Goal: Task Accomplishment & Management: Manage account settings

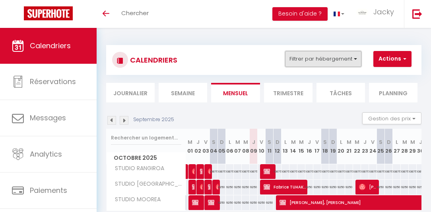
click at [333, 63] on button "Filtrer par hébergement" at bounding box center [323, 59] width 76 height 16
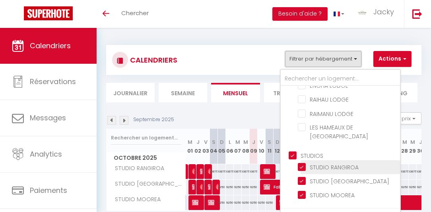
scroll to position [52, 0]
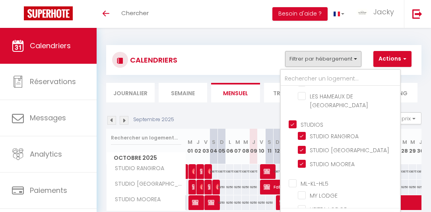
click at [314, 179] on input "ML-KL-HL5" at bounding box center [348, 183] width 119 height 8
checkbox input "true"
checkbox input "false"
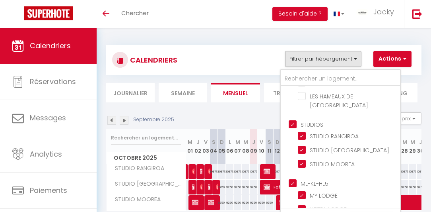
checkbox input "false"
checkbox input "true"
click at [310, 190] on input "MY LODGE" at bounding box center [347, 194] width 99 height 8
checkbox input "false"
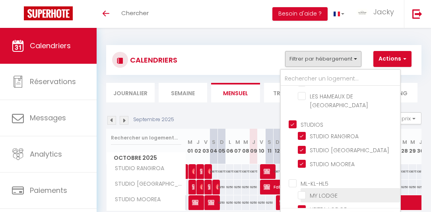
checkbox input "false"
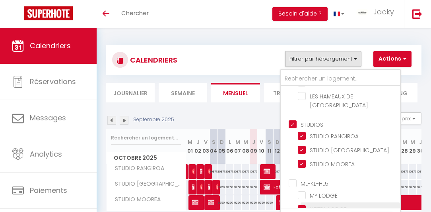
scroll to position [33, 0]
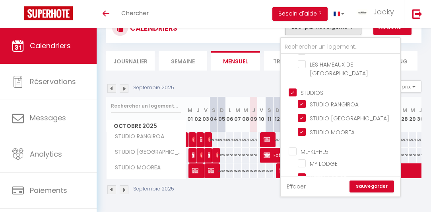
click at [372, 185] on link "Sauvegarder" at bounding box center [372, 186] width 45 height 12
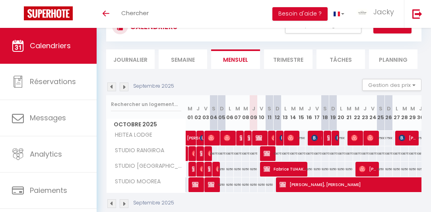
scroll to position [0, 0]
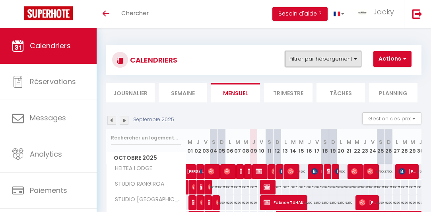
click at [337, 62] on button "Filtrer par hébergement" at bounding box center [323, 59] width 76 height 16
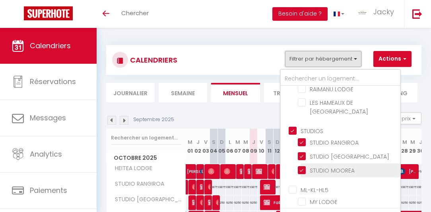
scroll to position [52, 0]
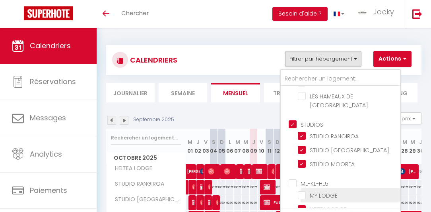
click at [314, 190] on input "MY LODGE" at bounding box center [347, 194] width 99 height 8
checkbox input "true"
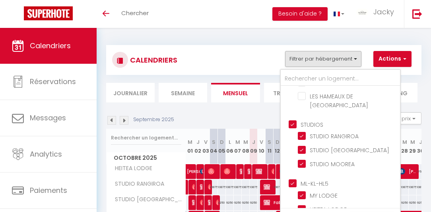
checkbox input "false"
checkbox input "true"
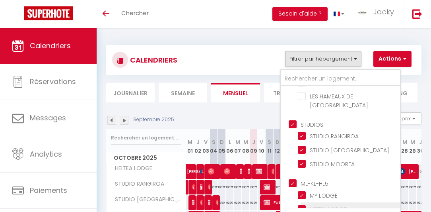
click at [306, 205] on input "HEITEA LODGE" at bounding box center [347, 209] width 99 height 8
checkbox input "false"
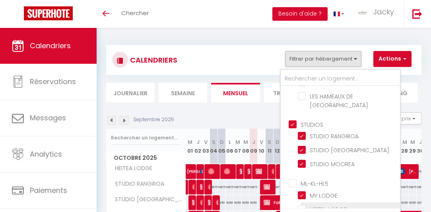
checkbox input "false"
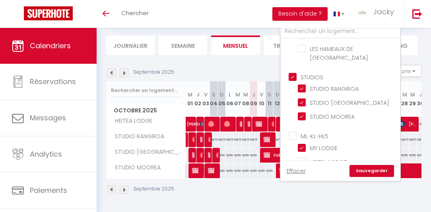
scroll to position [49, 0]
click at [364, 171] on link "Sauvegarder" at bounding box center [372, 171] width 45 height 12
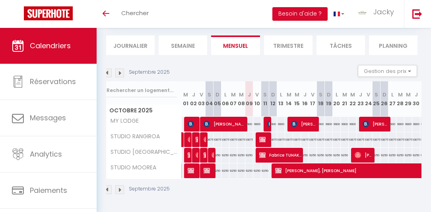
scroll to position [0, 0]
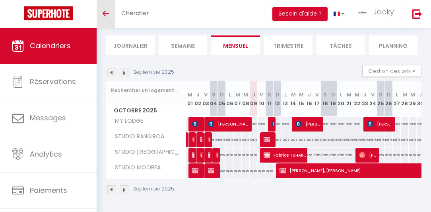
click at [104, 17] on link "Toggle menubar" at bounding box center [106, 14] width 19 height 28
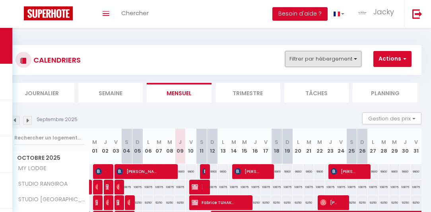
click at [309, 61] on button "Filtrer par hébergement" at bounding box center [323, 59] width 76 height 16
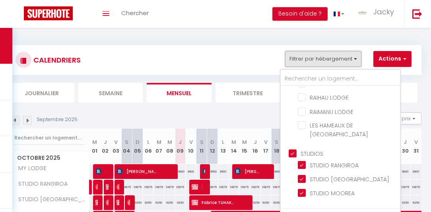
scroll to position [45, 0]
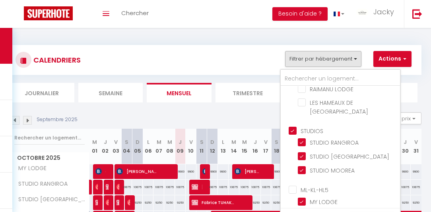
drag, startPoint x: 273, startPoint y: 68, endPoint x: 243, endPoint y: 77, distance: 31.4
click at [273, 68] on div "CALENDRIERS Filtrer par hébergement [PERSON_NAME][GEOGRAPHIC_DATA] LES HAMEAUX …" at bounding box center [216, 60] width 400 height 18
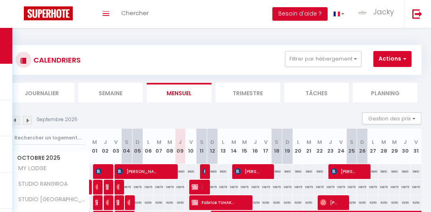
click at [241, 88] on li "Trimestre" at bounding box center [248, 92] width 65 height 19
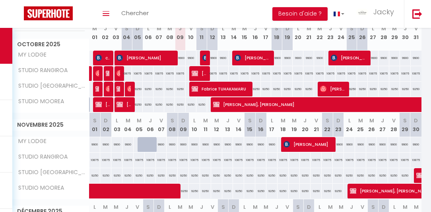
scroll to position [182, 0]
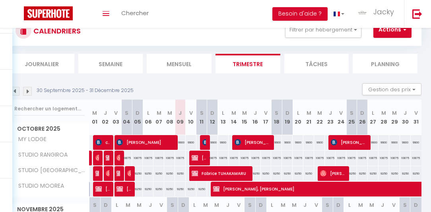
scroll to position [45, 0]
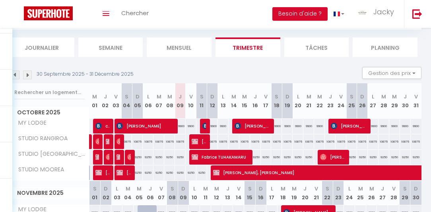
drag, startPoint x: 160, startPoint y: 152, endPoint x: 156, endPoint y: 175, distance: 23.0
click at [160, 152] on div "9250" at bounding box center [159, 157] width 11 height 15
type input "9250"
type input "[DATE]"
type input "Mer 08 Octobre 2025"
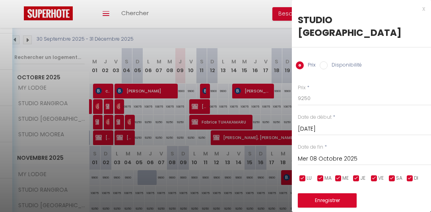
scroll to position [91, 0]
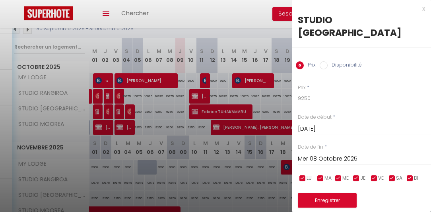
click at [422, 8] on div "x STUDIO TAHITI Prix Disponibilité Prix * 9250 Statut * Disponible Indisponible…" at bounding box center [361, 116] width 139 height 232
click at [421, 9] on div "x" at bounding box center [358, 9] width 133 height 10
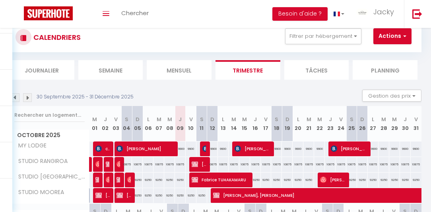
scroll to position [0, 0]
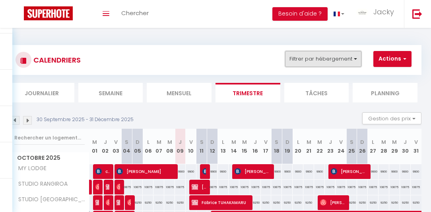
click at [308, 60] on button "Filtrer par hébergement" at bounding box center [323, 59] width 76 height 16
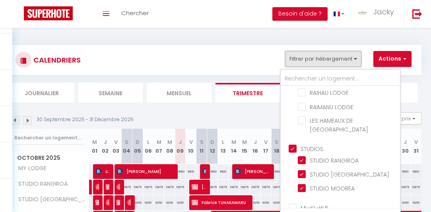
scroll to position [45, 0]
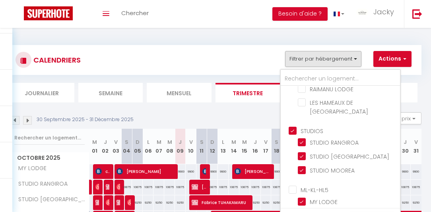
click at [302, 211] on input "HEITEA LODGE" at bounding box center [347, 215] width 99 height 8
checkbox input "true"
checkbox input "false"
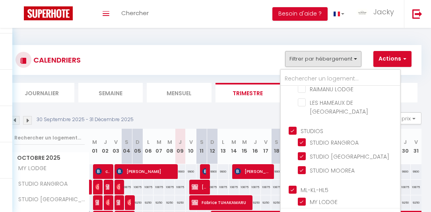
checkbox input "false"
checkbox input "true"
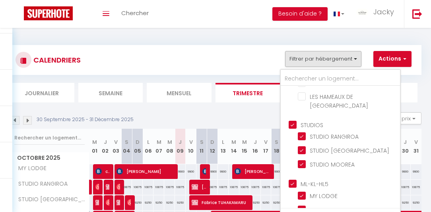
scroll to position [52, 0]
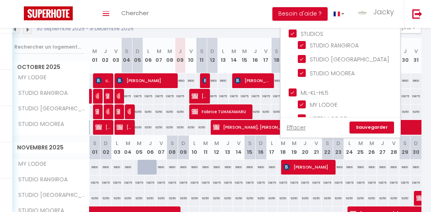
click at [385, 130] on link "Sauvegarder" at bounding box center [372, 127] width 45 height 12
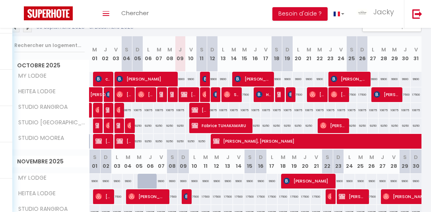
scroll to position [91, 0]
